Goal: Task Accomplishment & Management: Complete application form

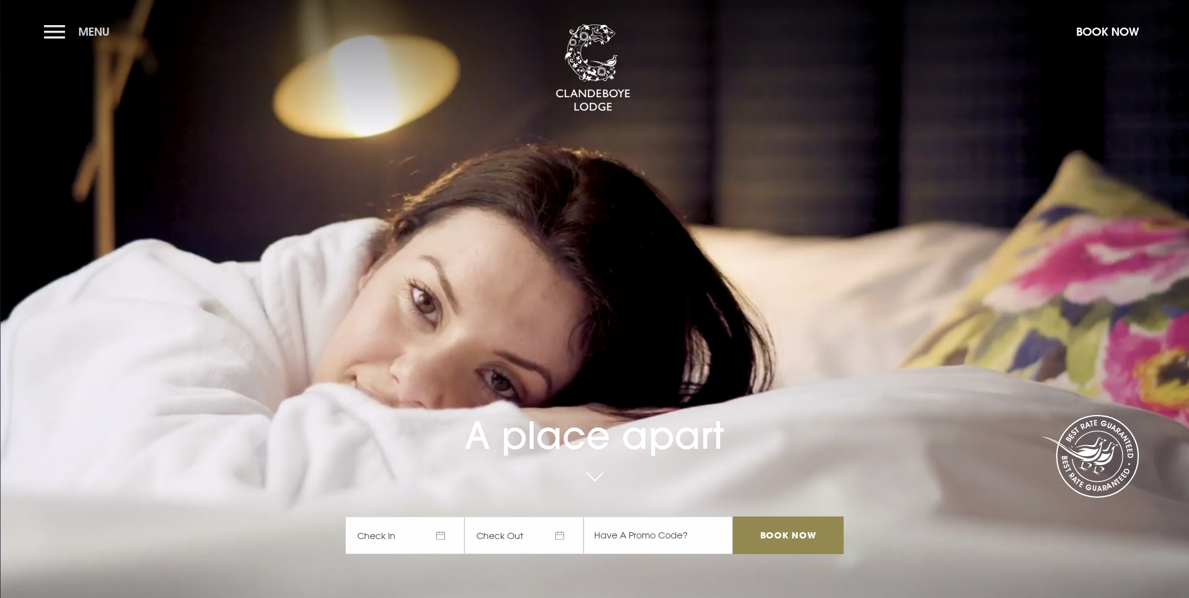
click at [75, 40] on button "Menu" at bounding box center [80, 31] width 72 height 27
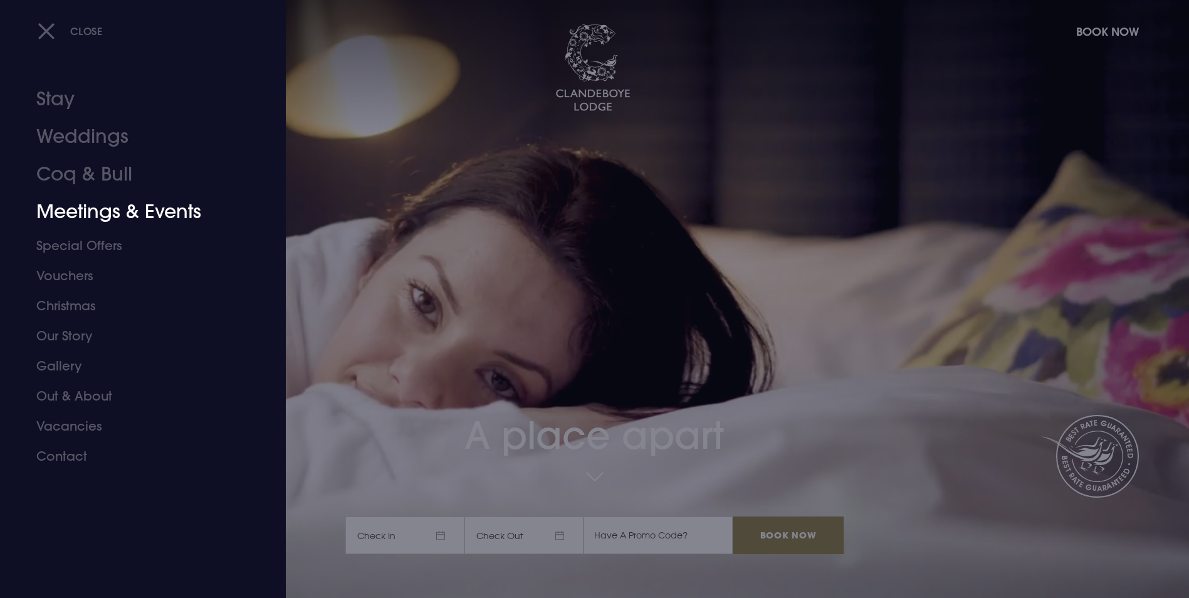
drag, startPoint x: 94, startPoint y: 212, endPoint x: 135, endPoint y: 226, distance: 43.0
click at [94, 212] on link "Meetings & Events" at bounding box center [135, 212] width 198 height 38
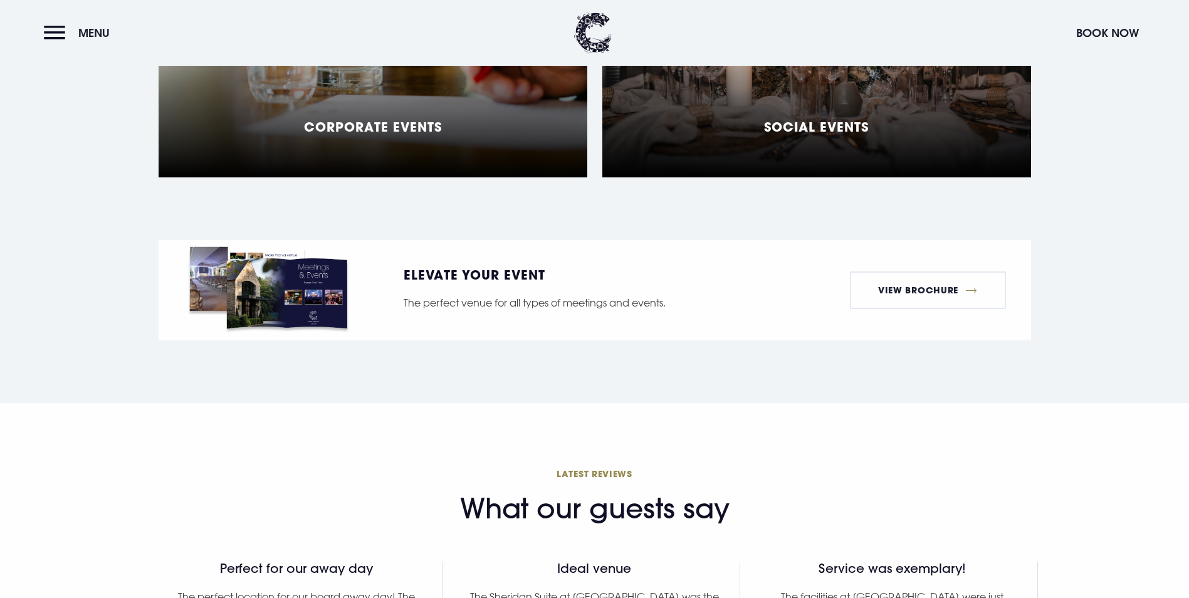
scroll to position [1254, 0]
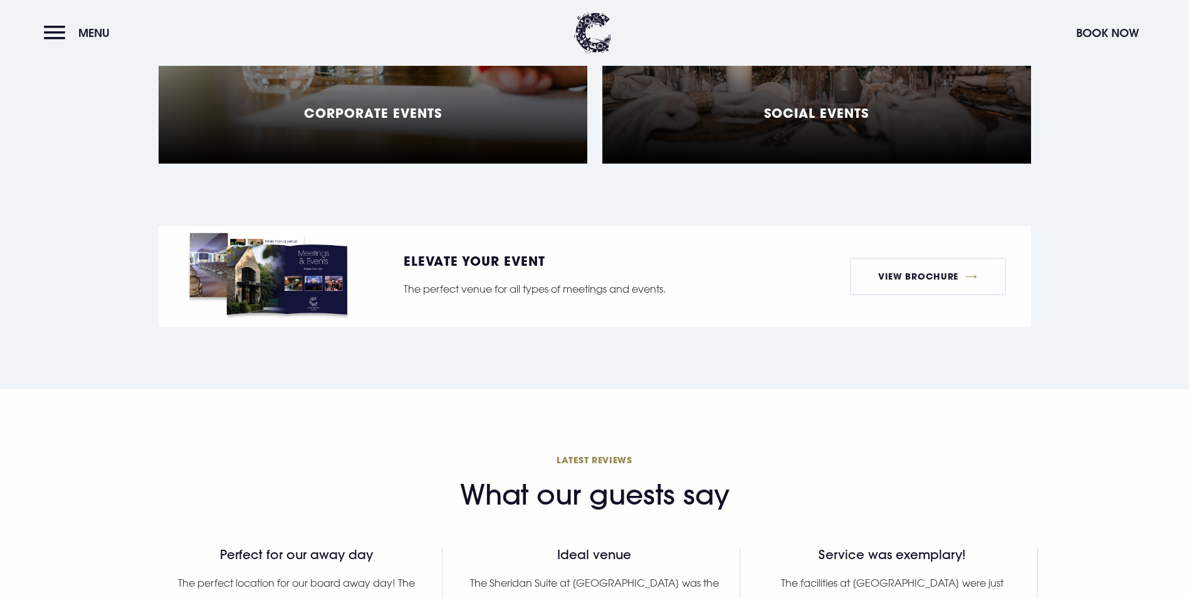
click at [438, 120] on h5 "Corporate Events" at bounding box center [373, 112] width 138 height 15
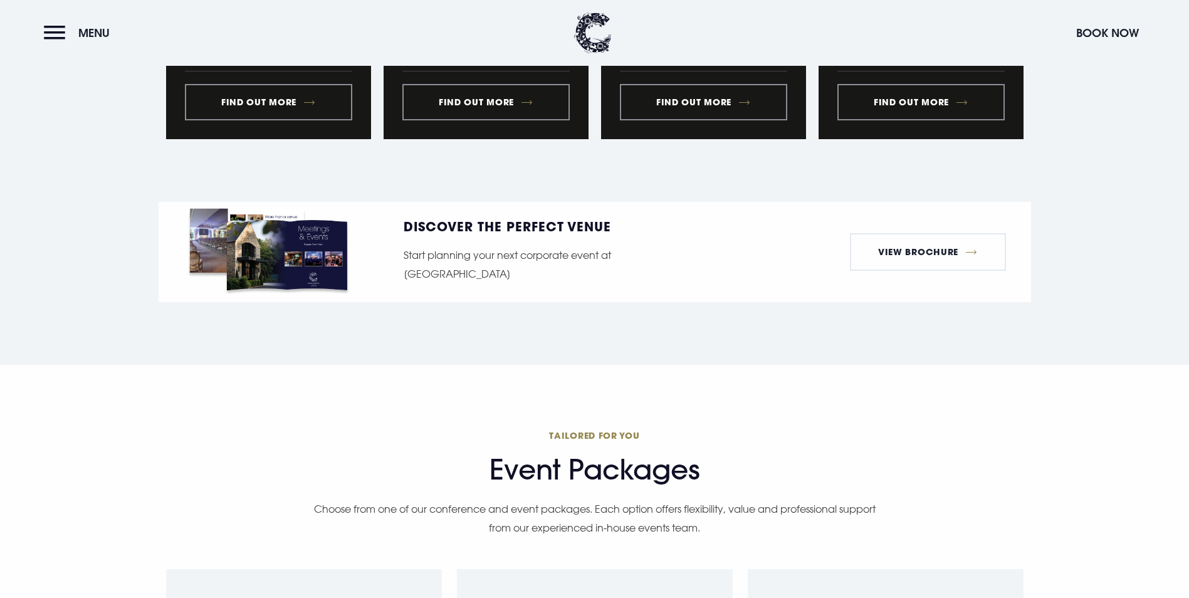
scroll to position [1692, 0]
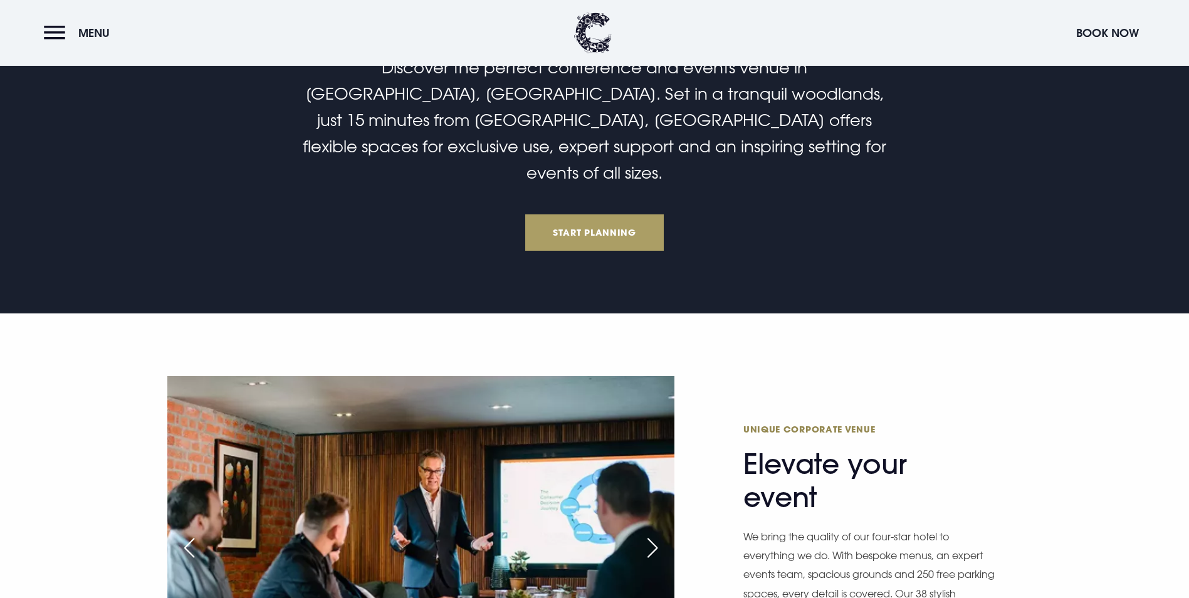
click at [581, 251] on link "Start Planning" at bounding box center [594, 232] width 139 height 36
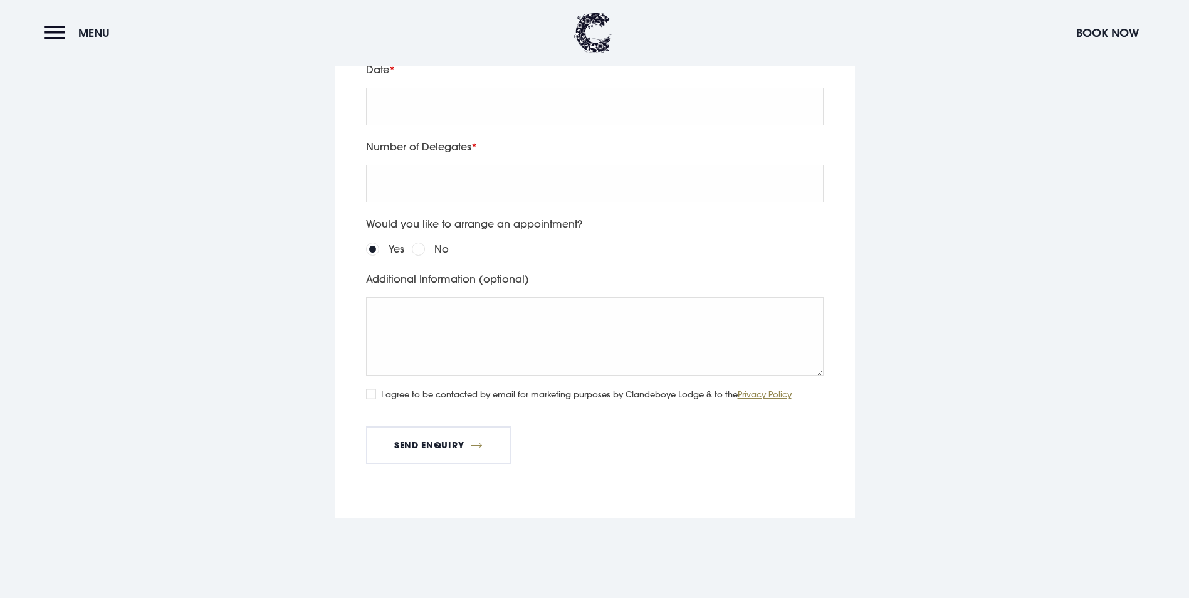
scroll to position [3087, 0]
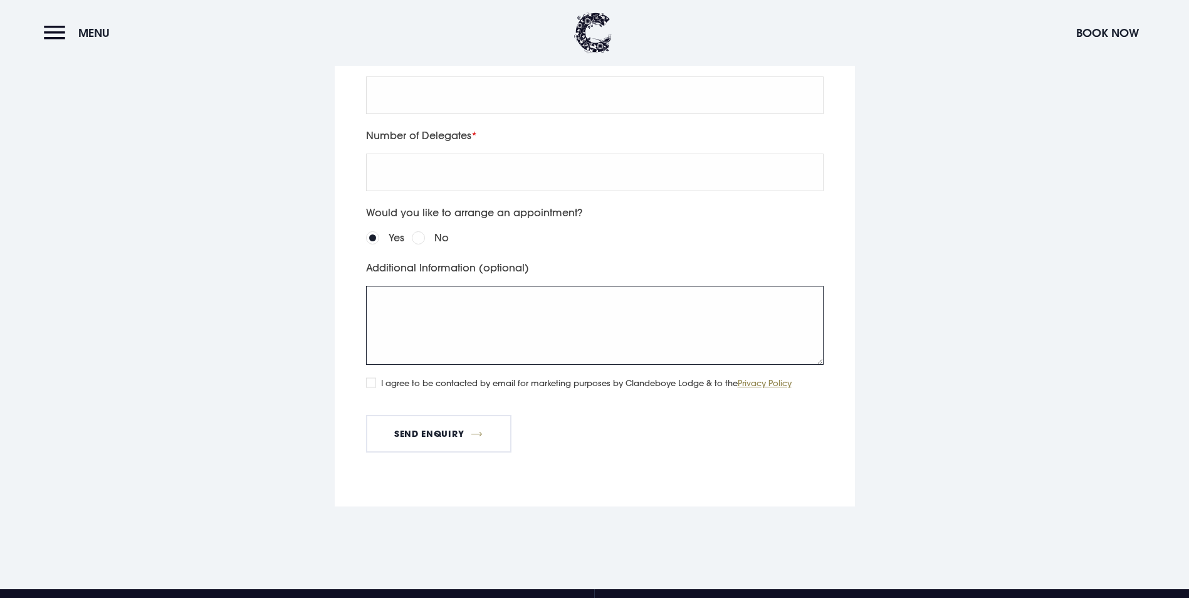
click at [529, 365] on textarea "Additional Information (optional)" at bounding box center [595, 325] width 458 height 79
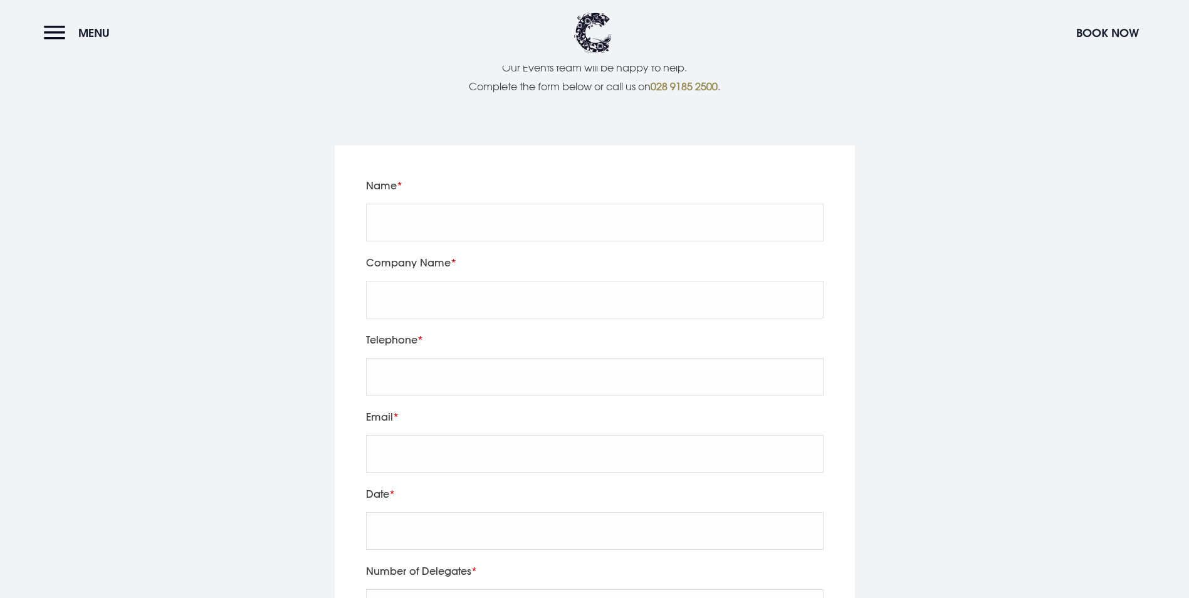
scroll to position [2648, 0]
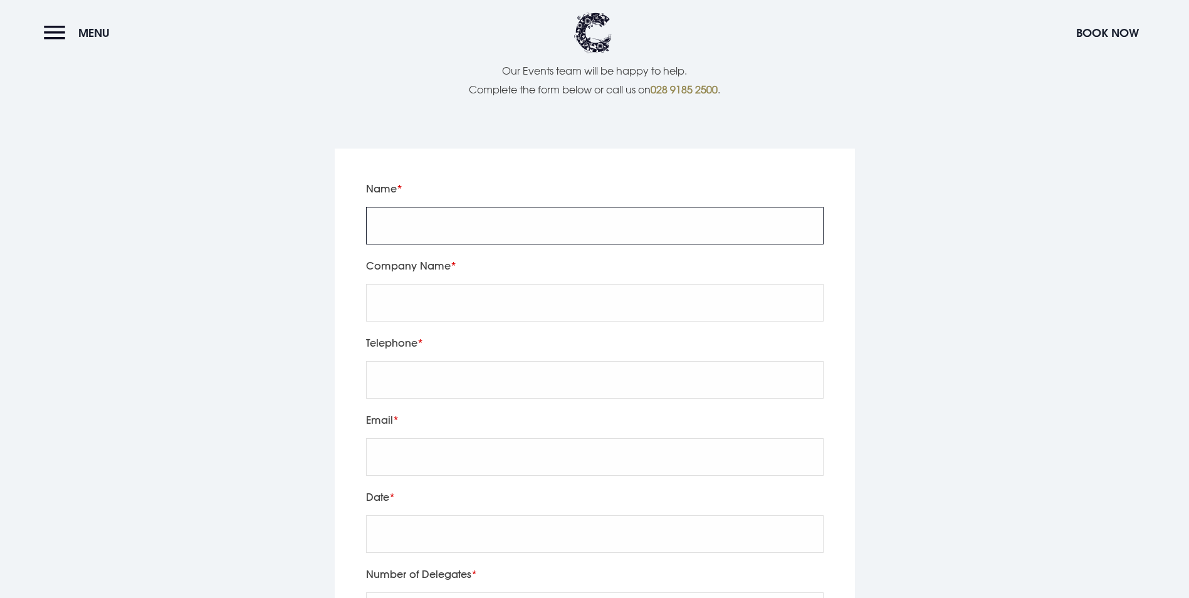
click at [468, 244] on input "Name" at bounding box center [595, 226] width 458 height 38
type input "[PERSON_NAME]"
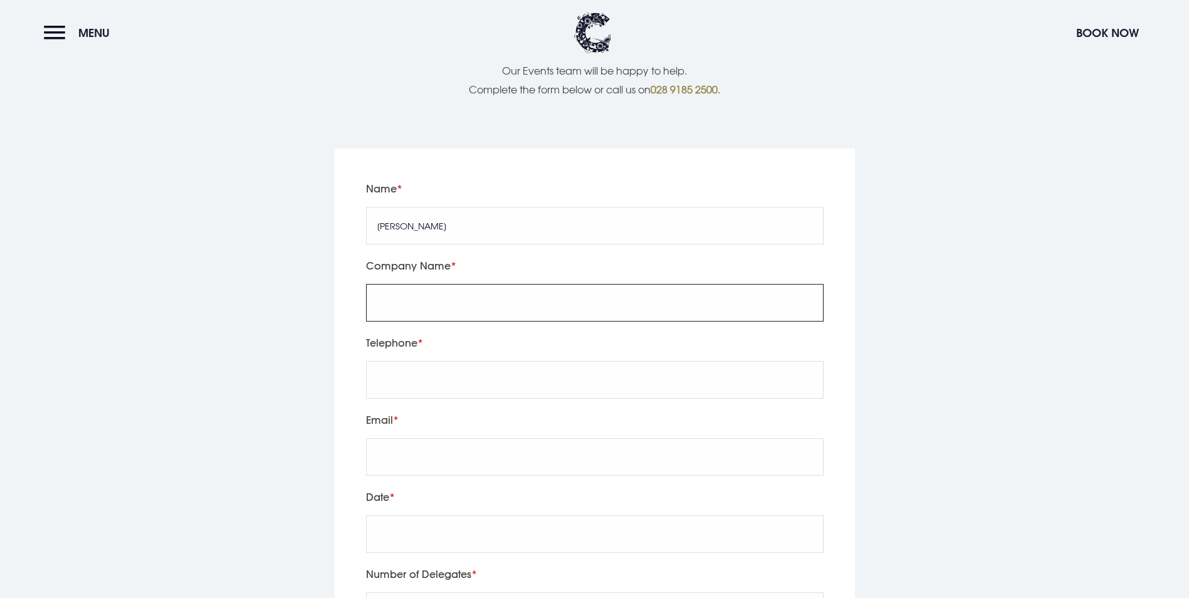
type input "Hill Vellacott"
type input "02890442000"
type input "[EMAIL_ADDRESS][DOMAIN_NAME]"
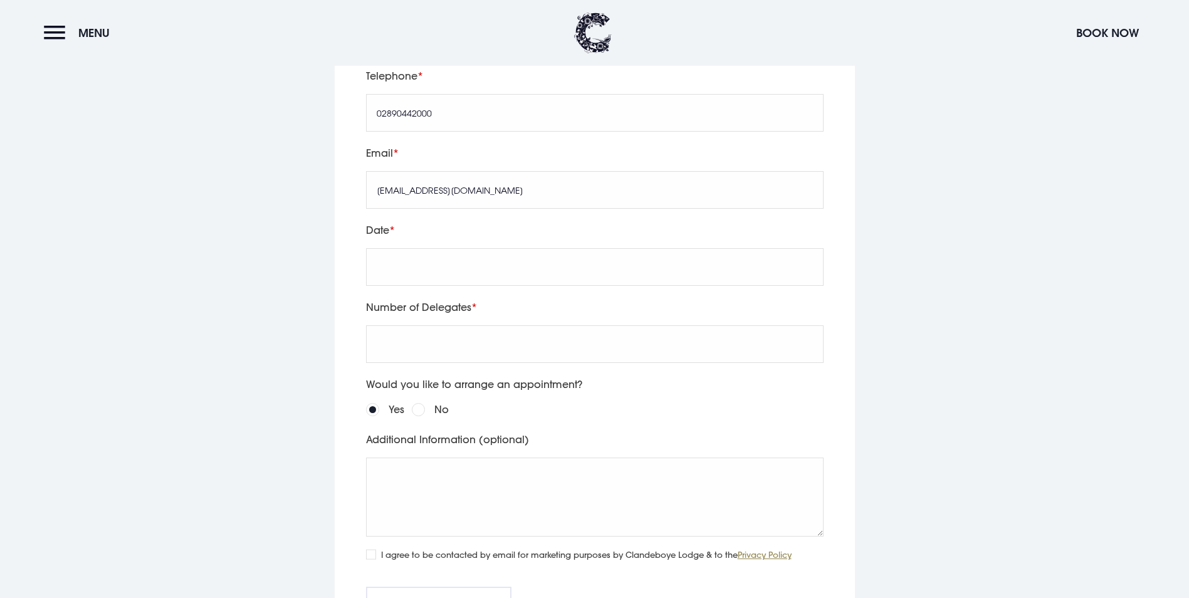
scroll to position [2962, 0]
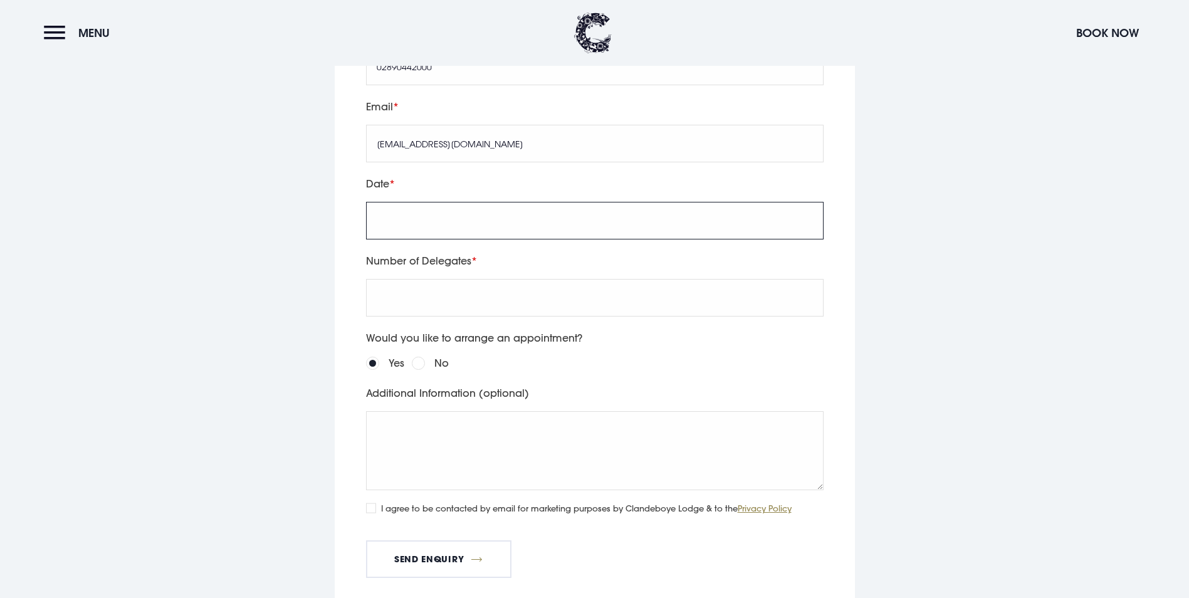
click at [461, 239] on input "text" at bounding box center [595, 221] width 458 height 38
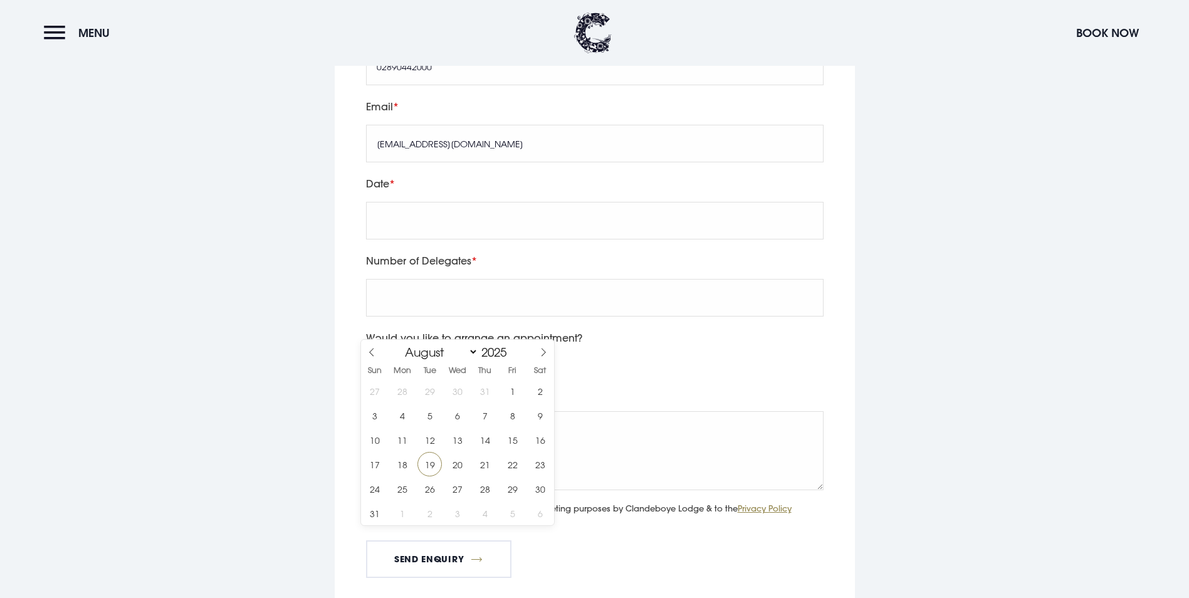
click at [664, 372] on div "Would you like to arrange an appointment? Yes No" at bounding box center [595, 350] width 466 height 43
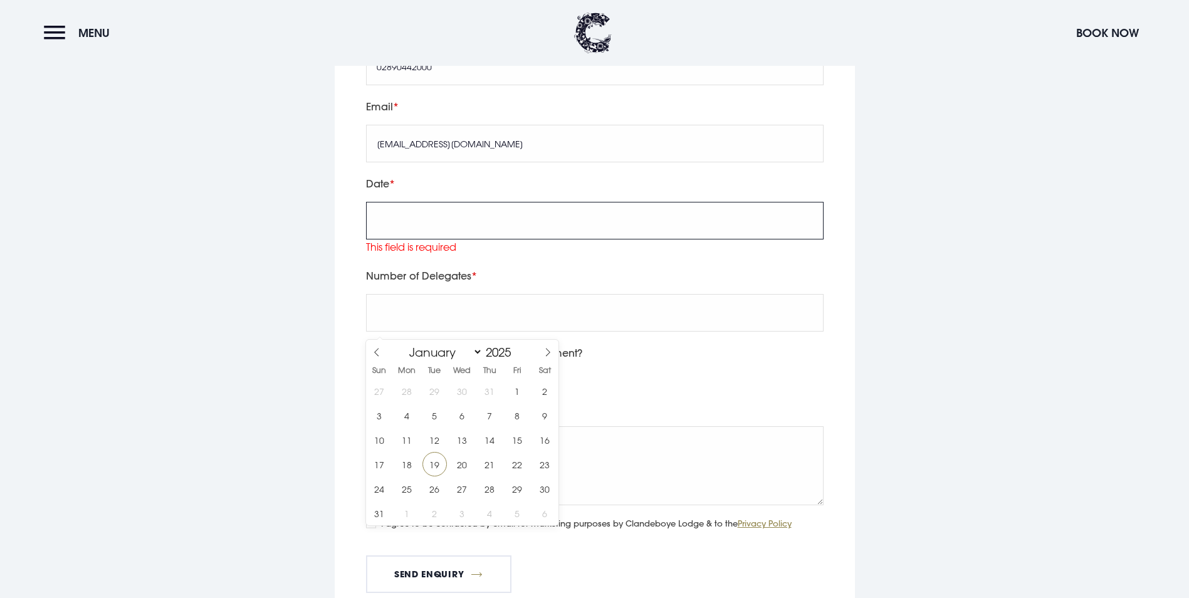
click at [476, 239] on input "text" at bounding box center [595, 221] width 458 height 38
click at [554, 354] on span at bounding box center [547, 350] width 21 height 21
click at [553, 353] on span at bounding box center [547, 350] width 21 height 21
select select "10"
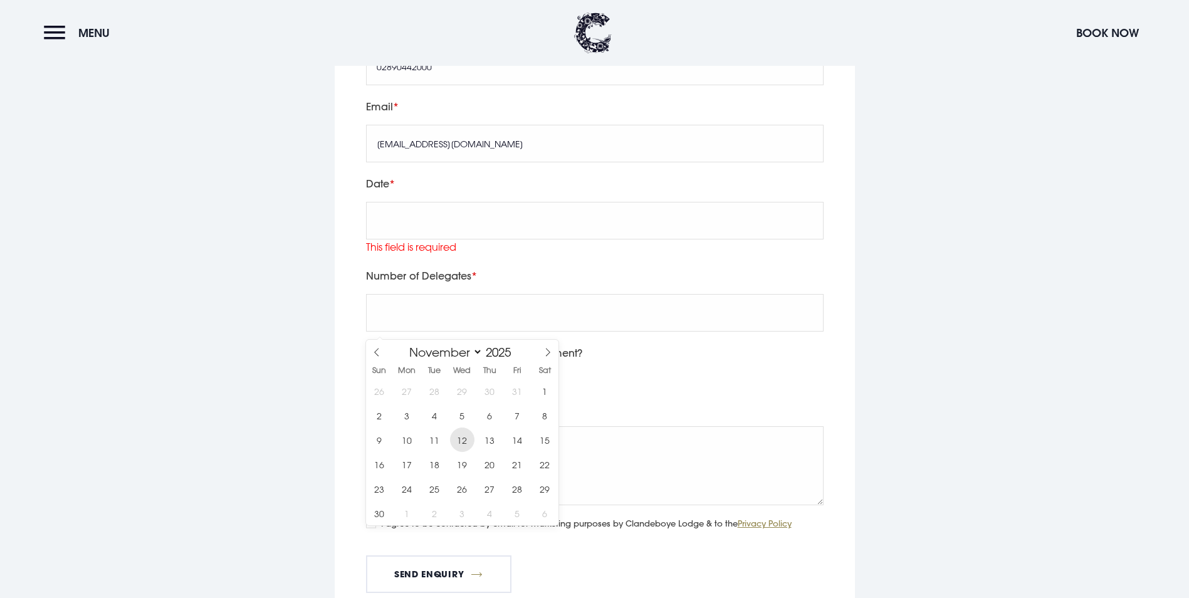
click at [471, 436] on span "12" at bounding box center [462, 440] width 24 height 24
type input "[DATE]"
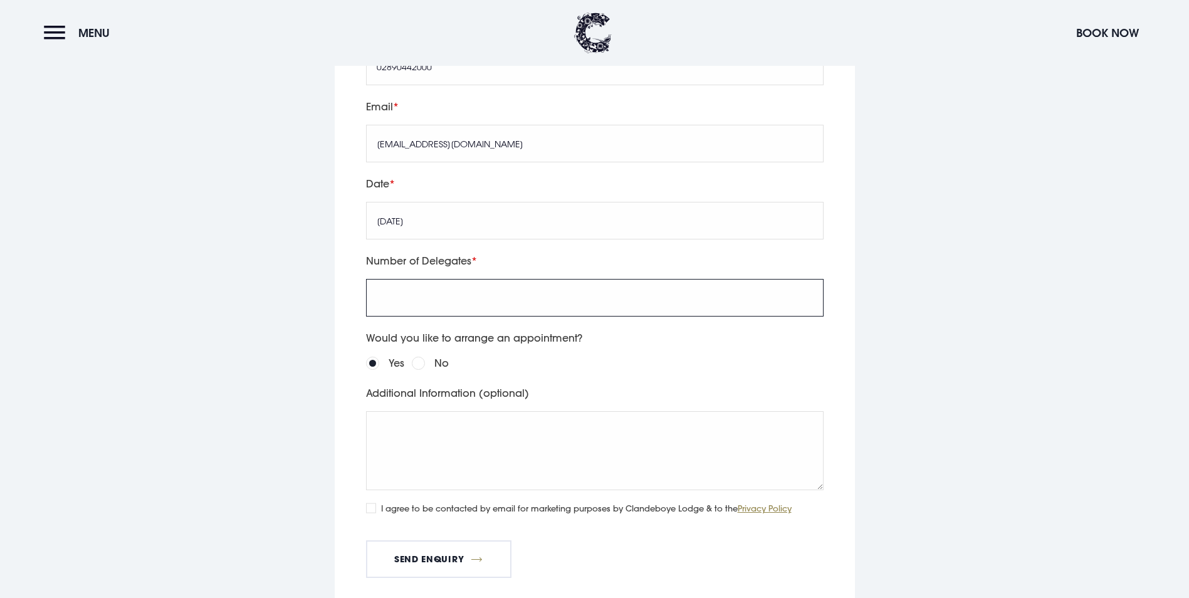
click at [448, 317] on input "Number of Delegates" at bounding box center [595, 298] width 458 height 38
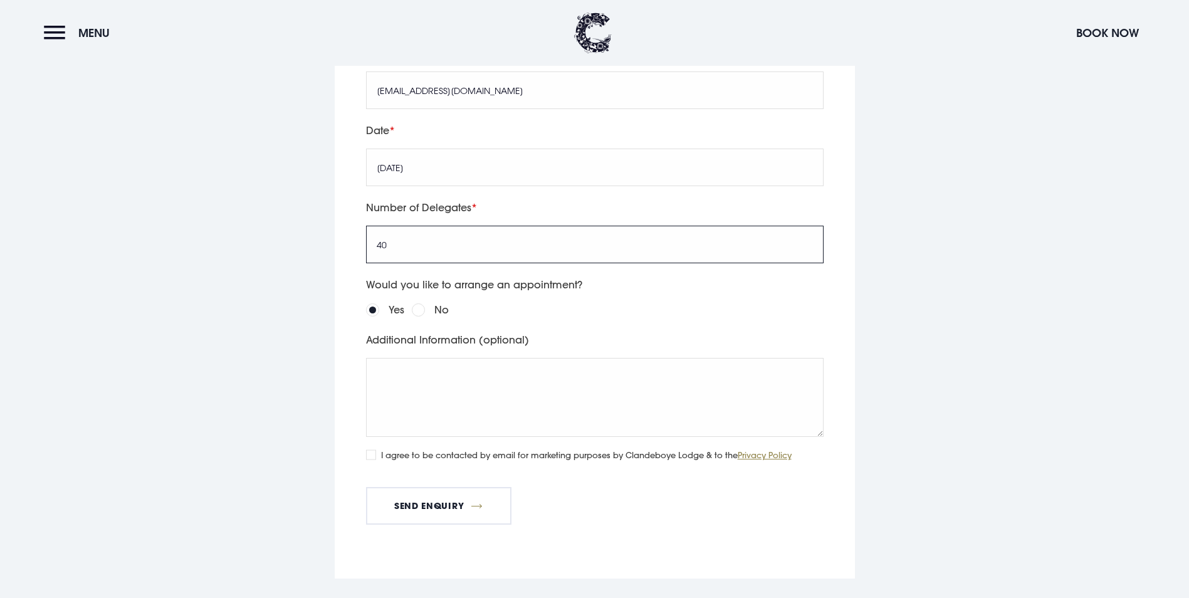
scroll to position [3087, 0]
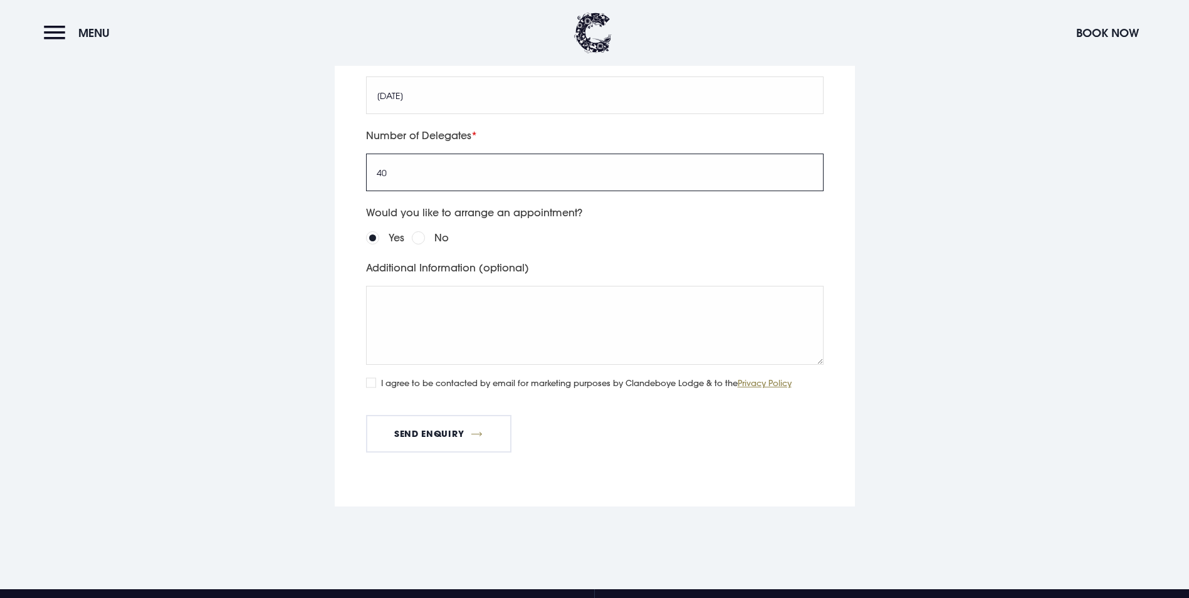
type input "40"
click at [445, 365] on textarea "Additional Information (optional)" at bounding box center [595, 325] width 458 height 79
type textarea "Hi"
drag, startPoint x: 417, startPoint y: 281, endPoint x: 411, endPoint y: 279, distance: 6.5
click at [417, 191] on input "40" at bounding box center [595, 173] width 458 height 38
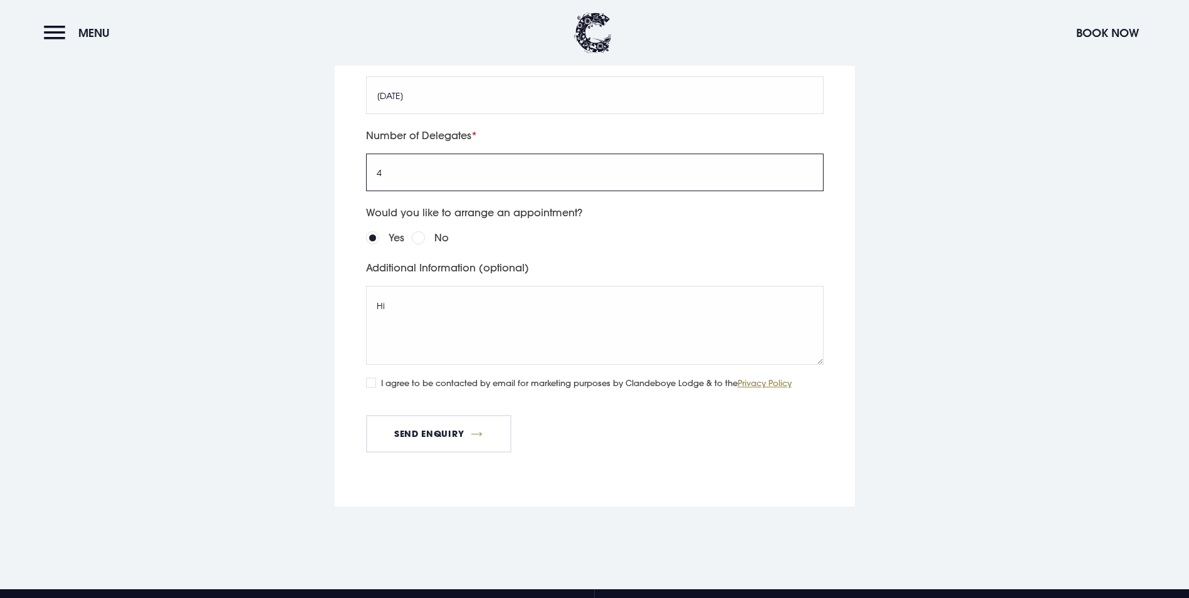
type input "40"
click at [419, 365] on textarea "Hi" at bounding box center [595, 325] width 458 height 79
paste textarea "We are looking to complete a staff development day from 9-5pm on a [DATE] in No…"
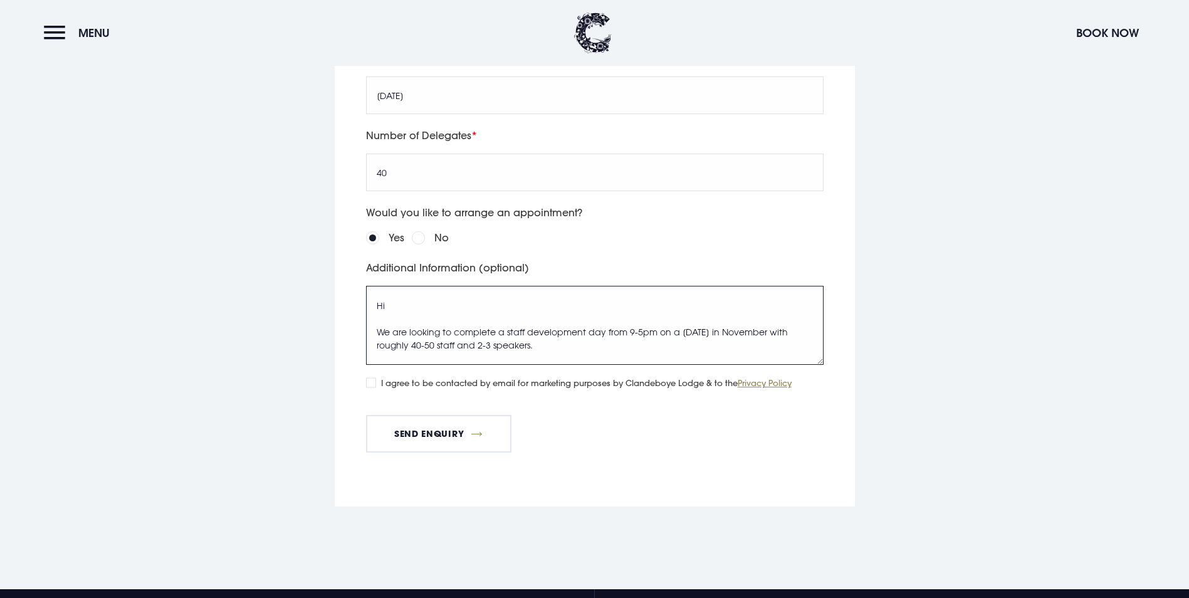
scroll to position [132, 0]
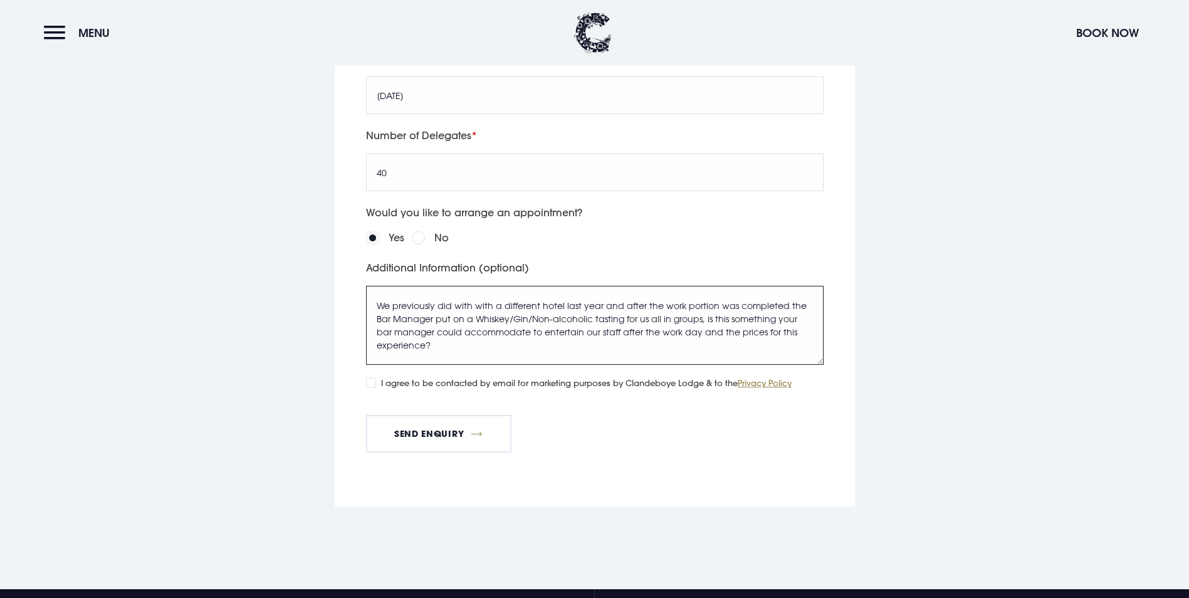
click at [452, 365] on textarea "Hi We are looking to complete a staff development day from 9-5pm on a [DATE] in…" at bounding box center [595, 325] width 458 height 79
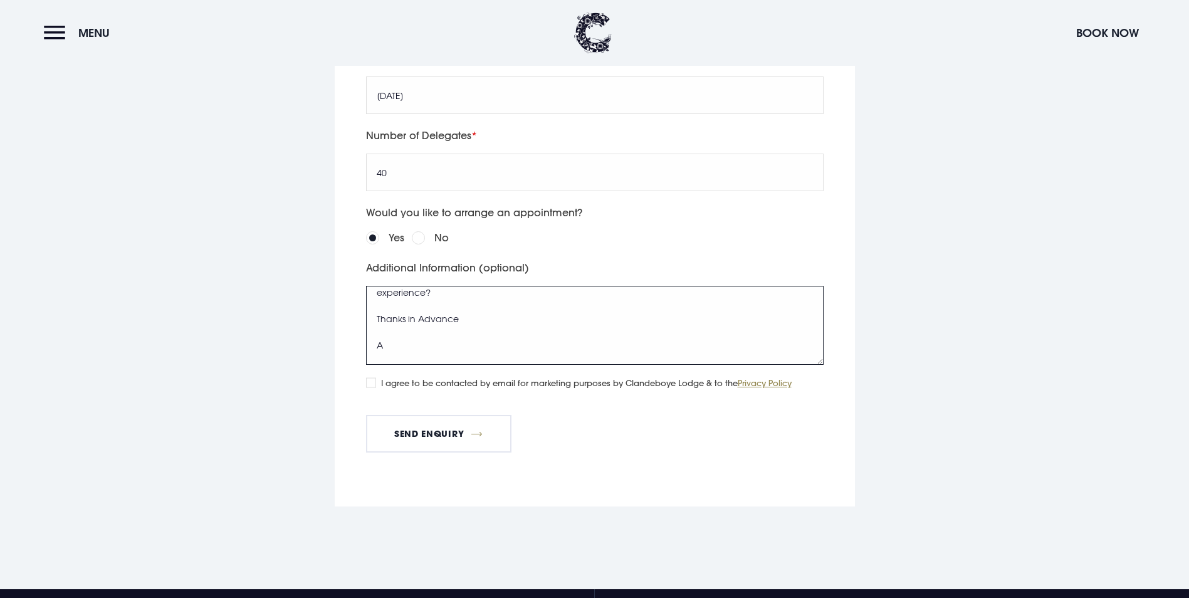
scroll to position [142, 0]
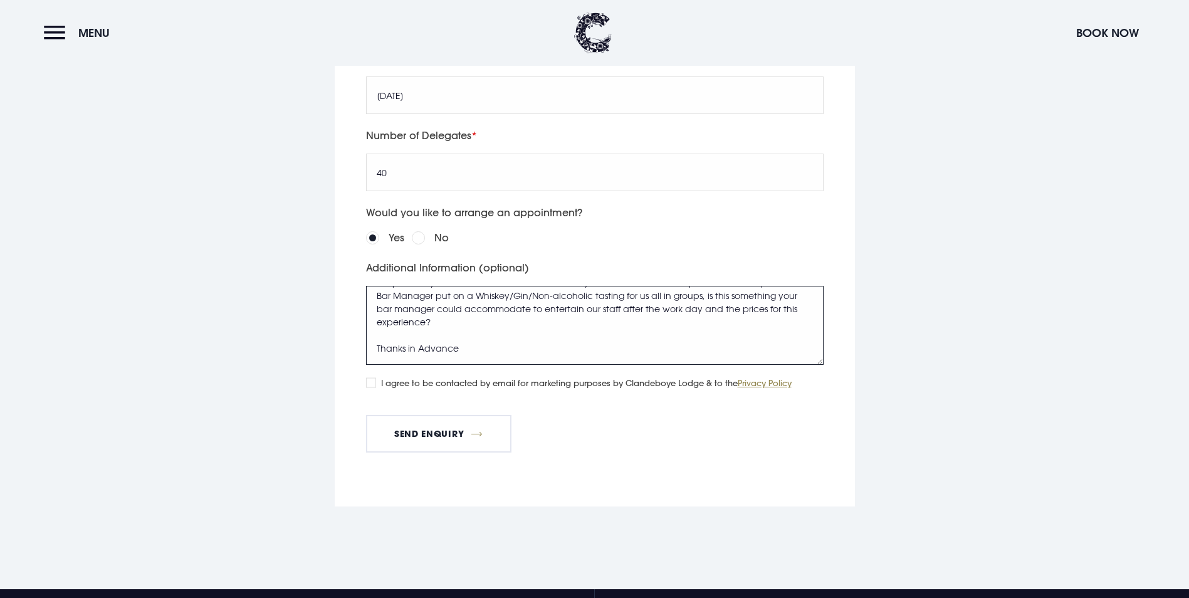
type textarea "Hi We are looking to complete a staff development day from 9-5pm on a [DATE] in…"
click at [434, 246] on label "No" at bounding box center [441, 238] width 14 height 18
click at [425, 244] on input "No" at bounding box center [418, 237] width 13 height 13
radio input "true"
click at [378, 244] on input "Yes" at bounding box center [372, 237] width 13 height 13
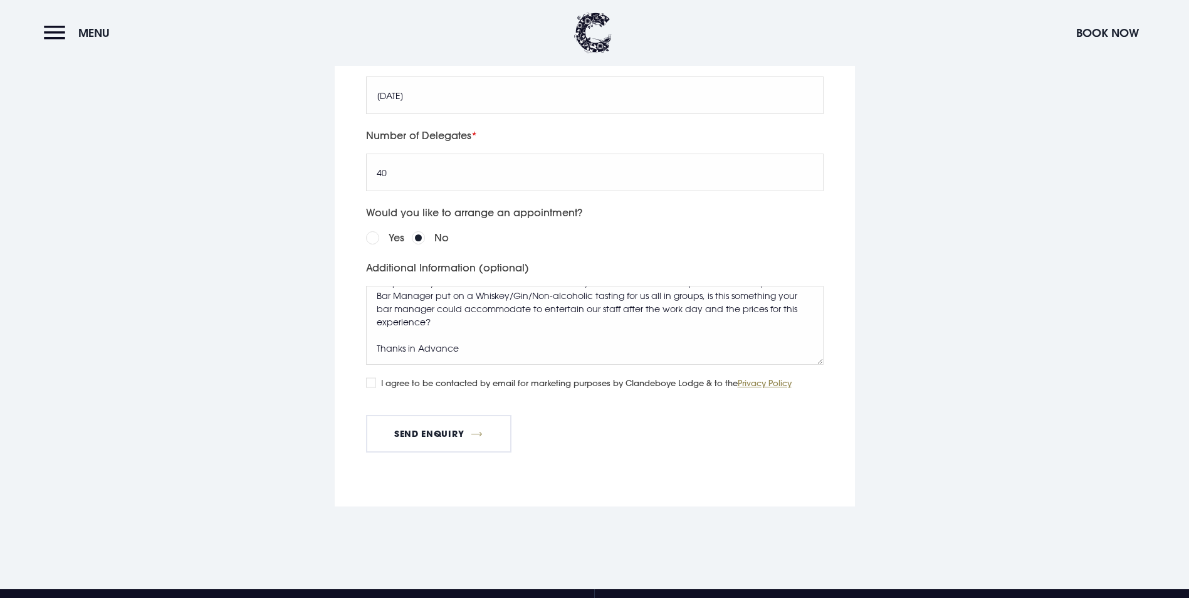
radio input "true"
click at [422, 244] on input "No" at bounding box center [418, 237] width 13 height 13
radio input "true"
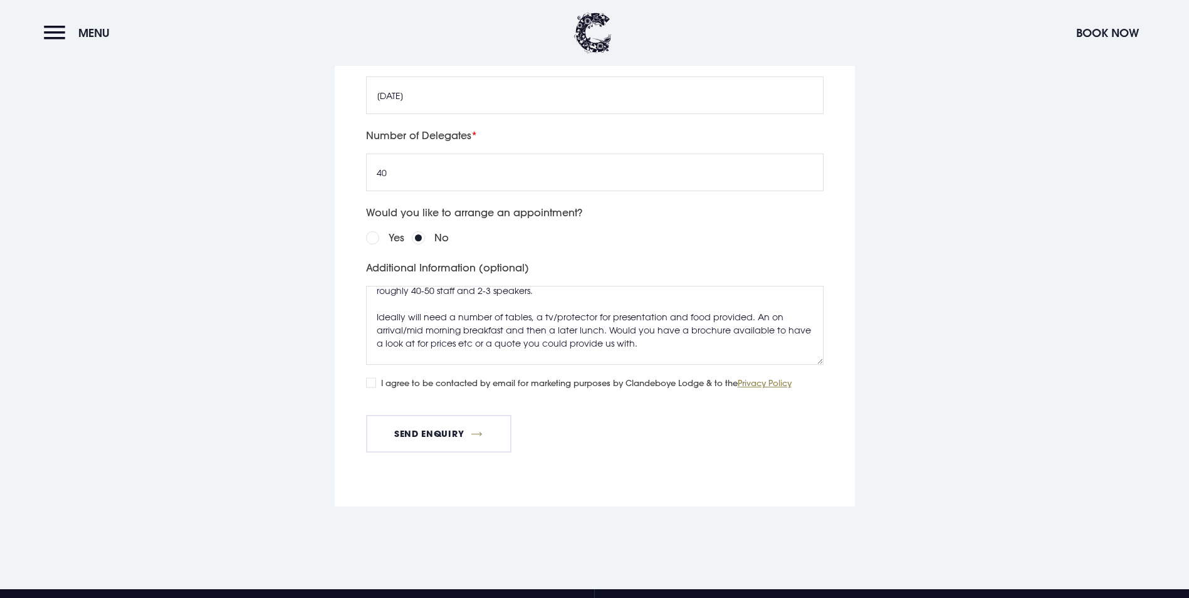
scroll to position [0, 0]
click at [775, 365] on textarea "Hi We are looking to complete a staff development day from 9-5pm on a [DATE] in…" at bounding box center [595, 325] width 458 height 79
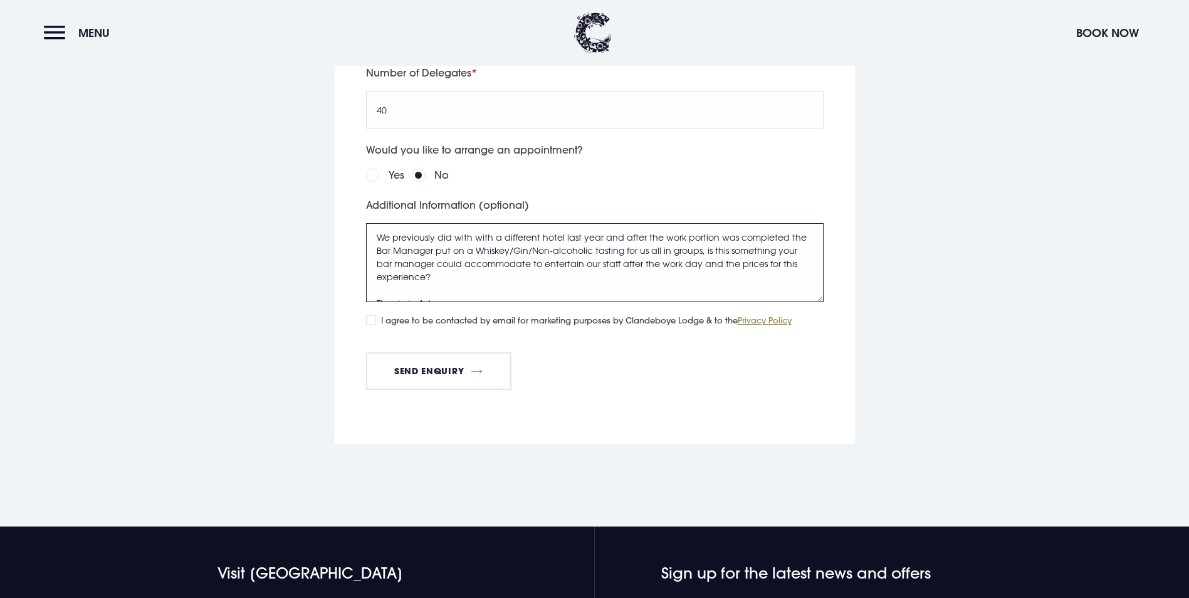
scroll to position [125, 0]
click at [465, 302] on textarea "Hi We are looking to complete a staff development day from 9-5pm on a [DATE] in…" at bounding box center [595, 262] width 458 height 79
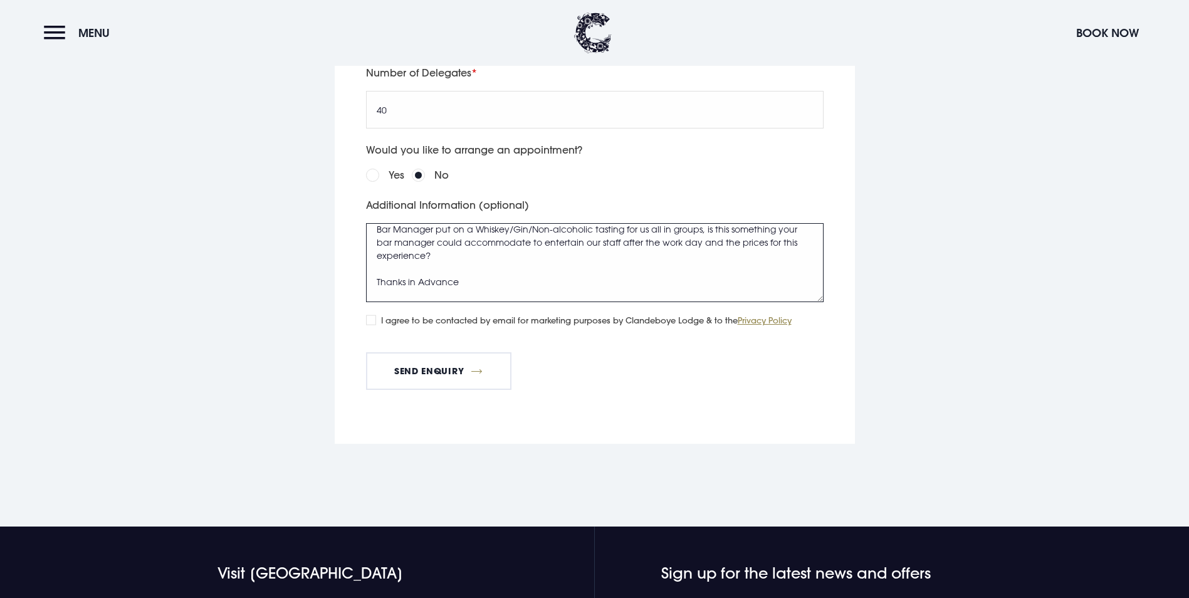
scroll to position [175, 0]
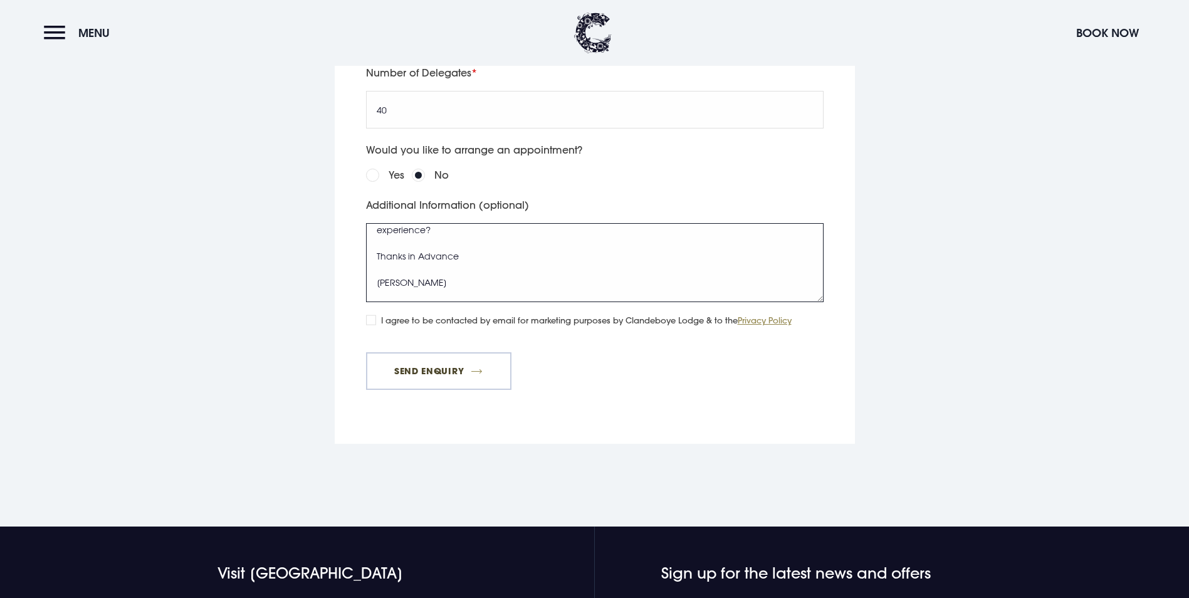
type textarea "Hi We are looking to complete a staff development day from 9-5pm on a [DATE] in…"
click at [444, 390] on button "Send Enquiry" at bounding box center [438, 371] width 145 height 38
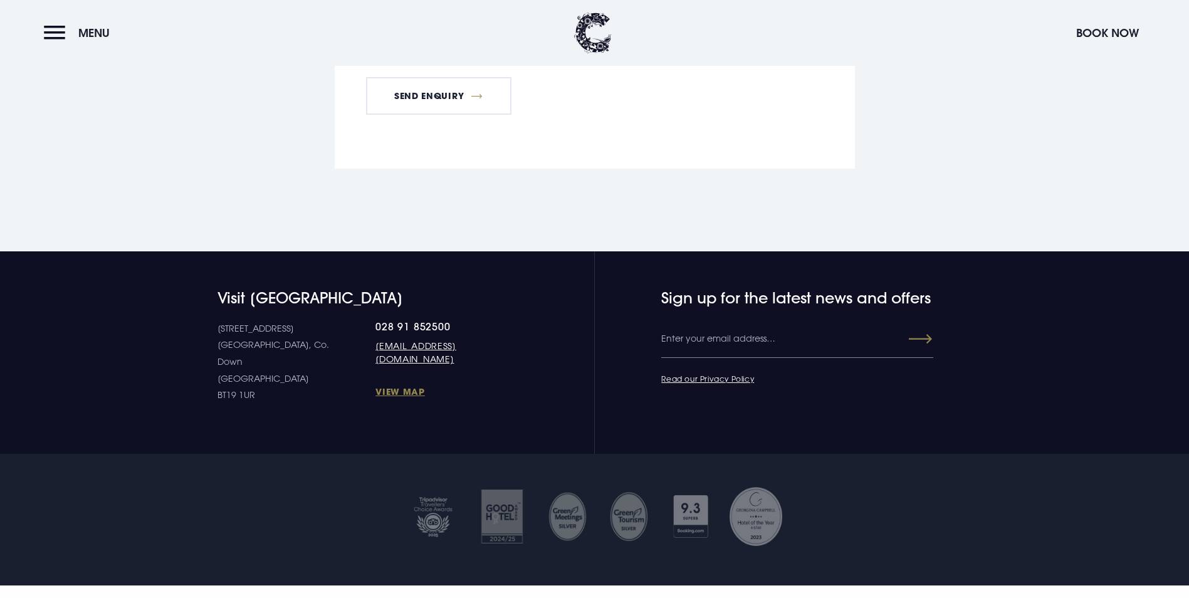
scroll to position [3326, 0]
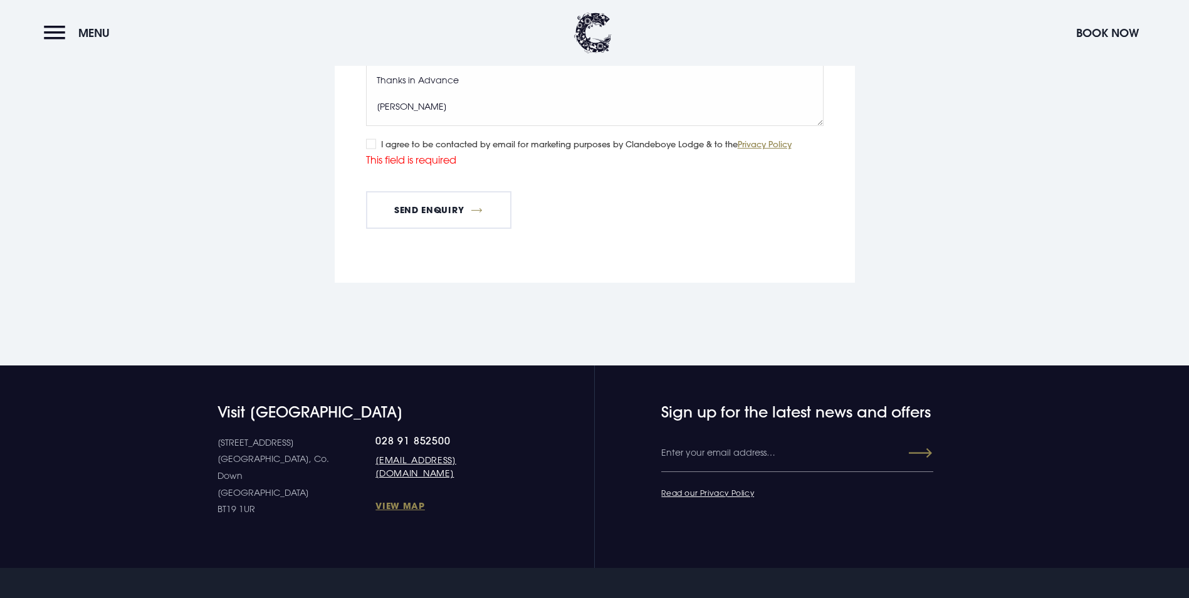
click at [372, 149] on input "I agree to be contacted by email for marketing purposes by Clandeboye Lodge & t…" at bounding box center [371, 144] width 10 height 10
checkbox input "true"
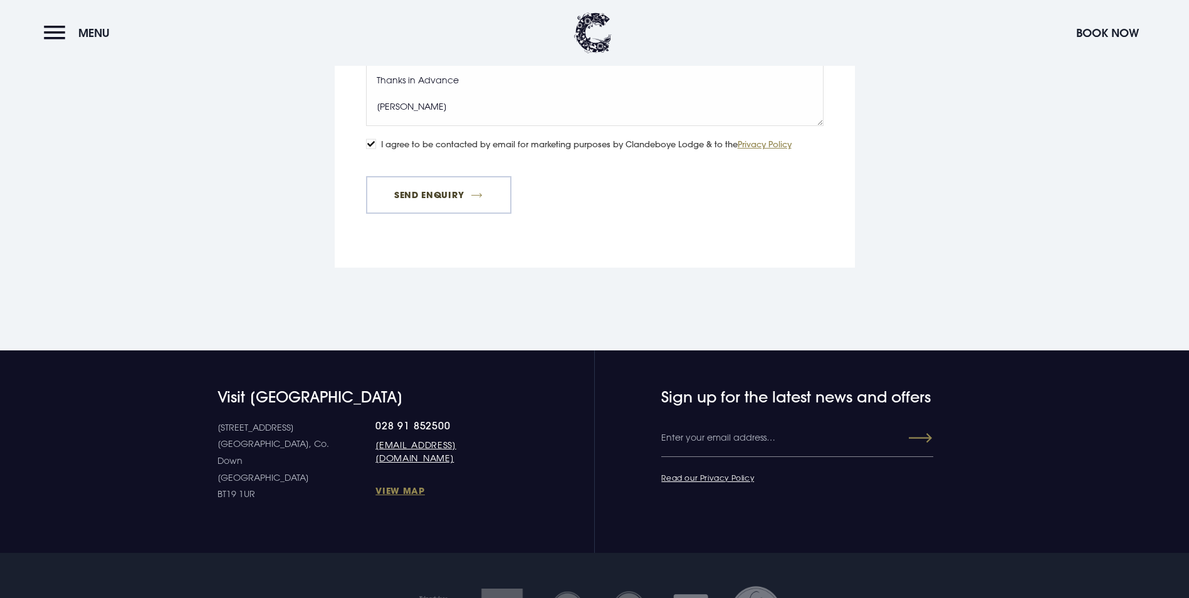
click at [436, 214] on button "Send Enquiry" at bounding box center [438, 195] width 145 height 38
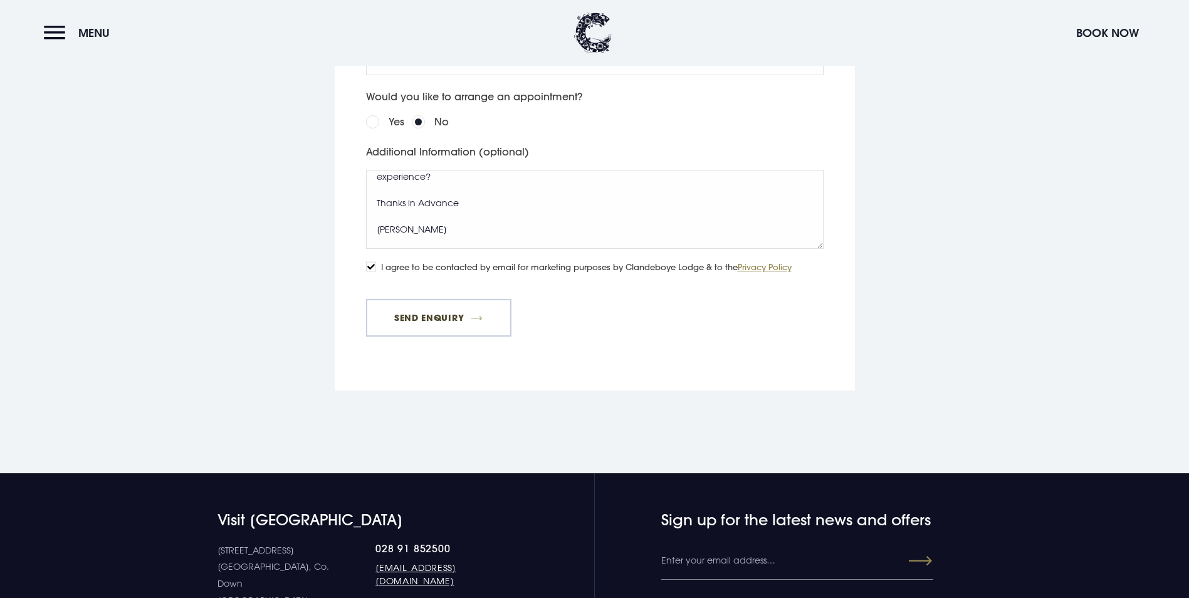
scroll to position [3201, 0]
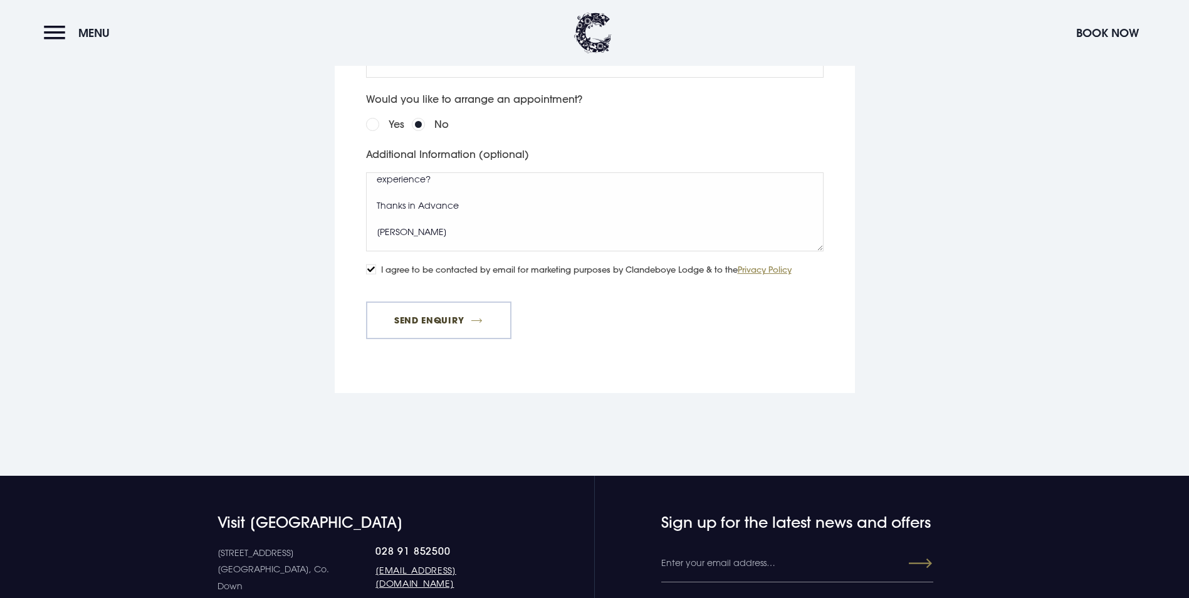
click at [453, 339] on button "Send Enquiry" at bounding box center [438, 321] width 145 height 38
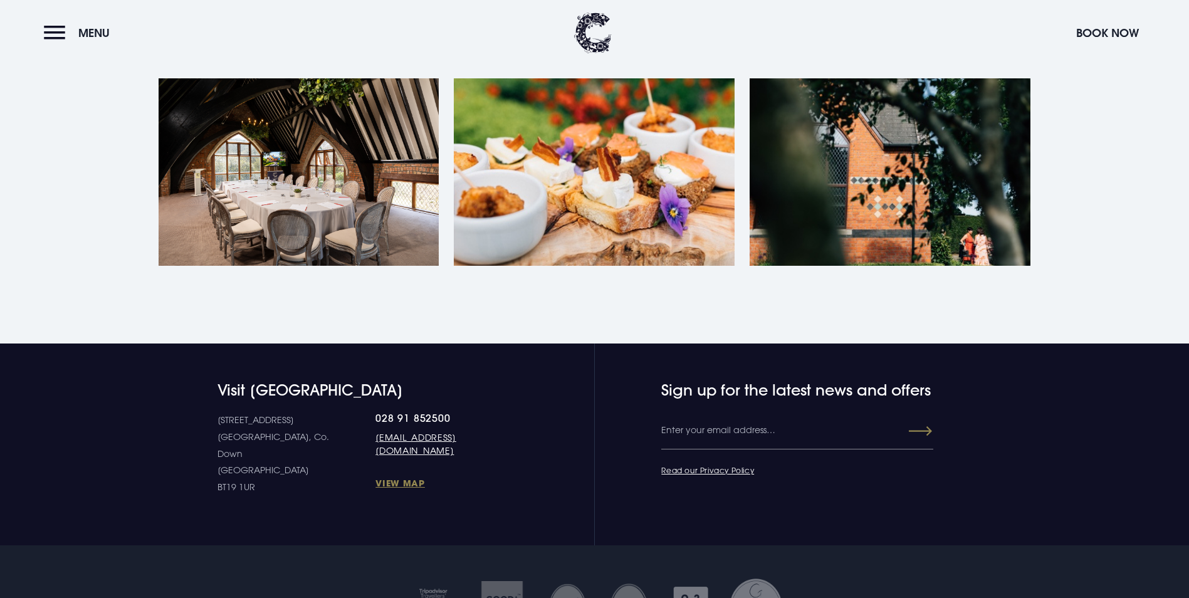
scroll to position [690, 0]
